Goal: Transaction & Acquisition: Purchase product/service

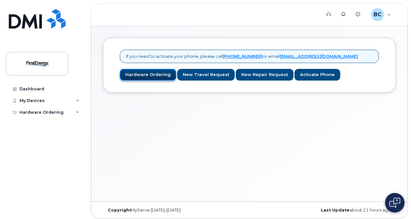
click at [146, 73] on link "Hardware Ordering" at bounding box center [148, 75] width 56 height 12
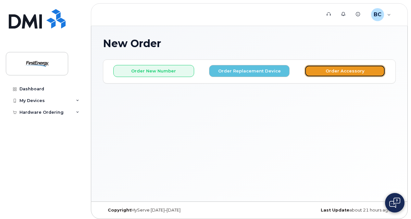
click at [343, 74] on button "Order Accessory" at bounding box center [344, 71] width 81 height 12
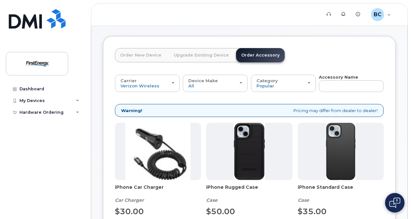
scroll to position [32, 0]
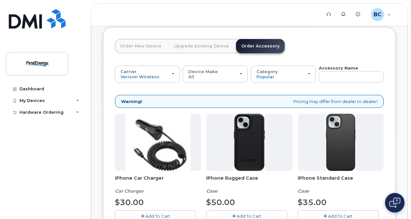
click at [331, 213] on span "Add To Cart" at bounding box center [340, 215] width 25 height 5
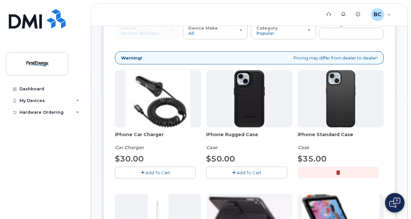
scroll to position [0, 0]
